Goal: Task Accomplishment & Management: Manage account settings

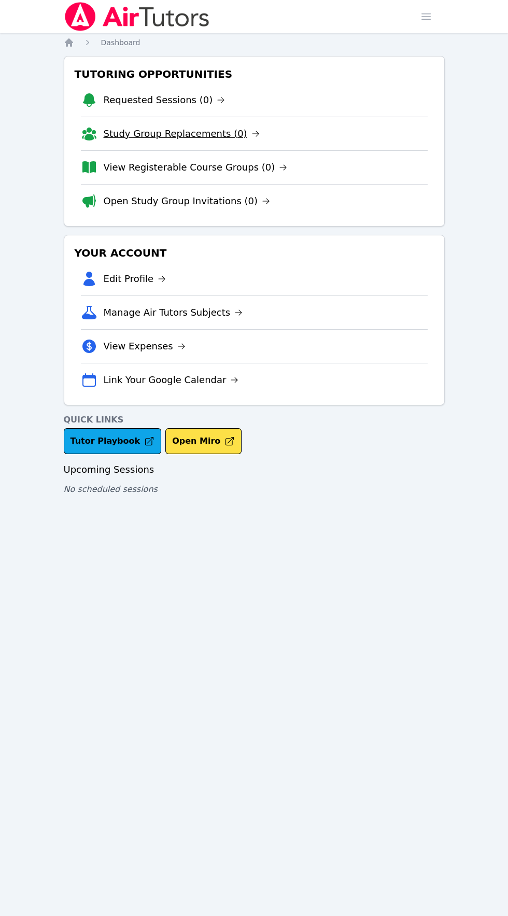
click at [141, 133] on link "Study Group Replacements (0)" at bounding box center [182, 133] width 156 height 15
click at [171, 137] on link "Study Group Replacements (0)" at bounding box center [182, 133] width 156 height 15
click at [152, 171] on link "View Registerable Course Groups (0)" at bounding box center [196, 167] width 184 height 15
